Goal: Check status: Check status

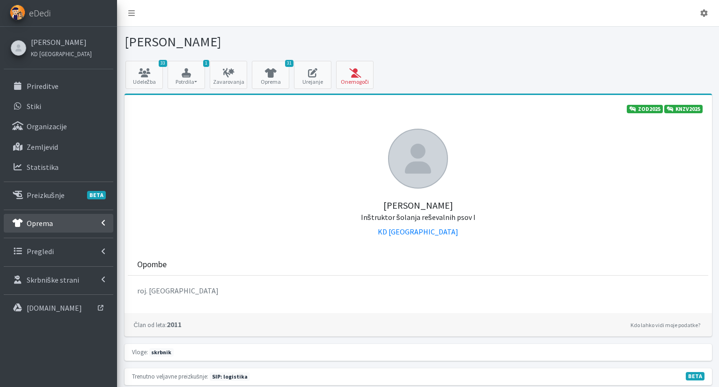
click at [64, 218] on link "Oprema" at bounding box center [58, 223] width 109 height 19
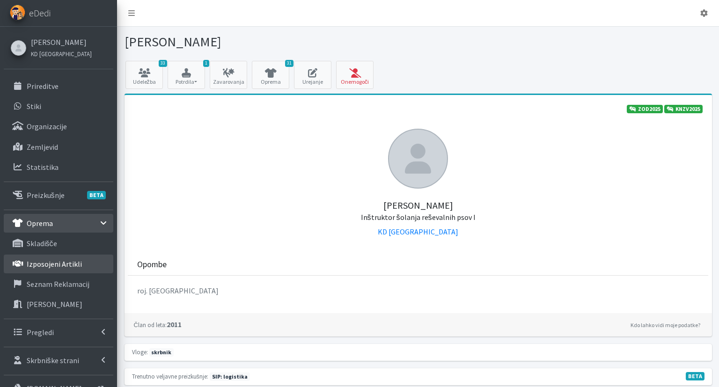
click at [62, 265] on p "Izposojeni artikli" at bounding box center [54, 263] width 55 height 9
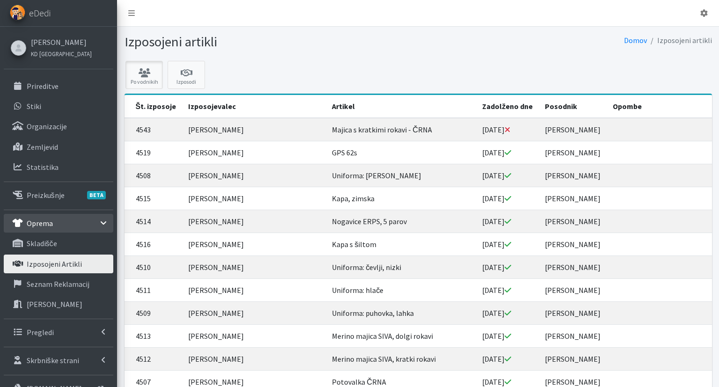
click at [145, 68] on icon at bounding box center [144, 72] width 32 height 9
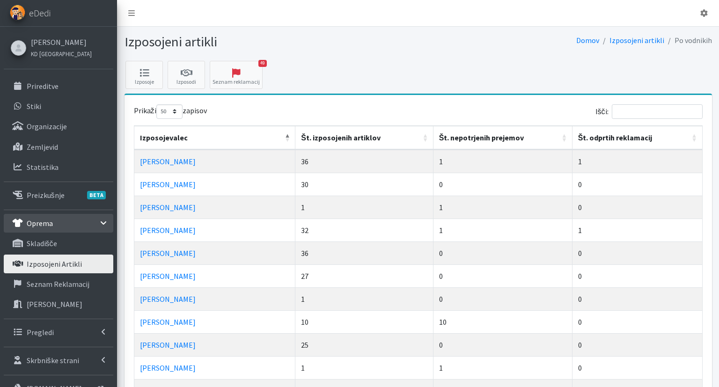
select select "50"
click at [472, 139] on th "Št. nepotrjenih prejemov" at bounding box center [502, 138] width 139 height 24
click at [471, 139] on th "Št. nepotrjenih prejemov" at bounding box center [502, 138] width 139 height 24
